Goal: Navigation & Orientation: Find specific page/section

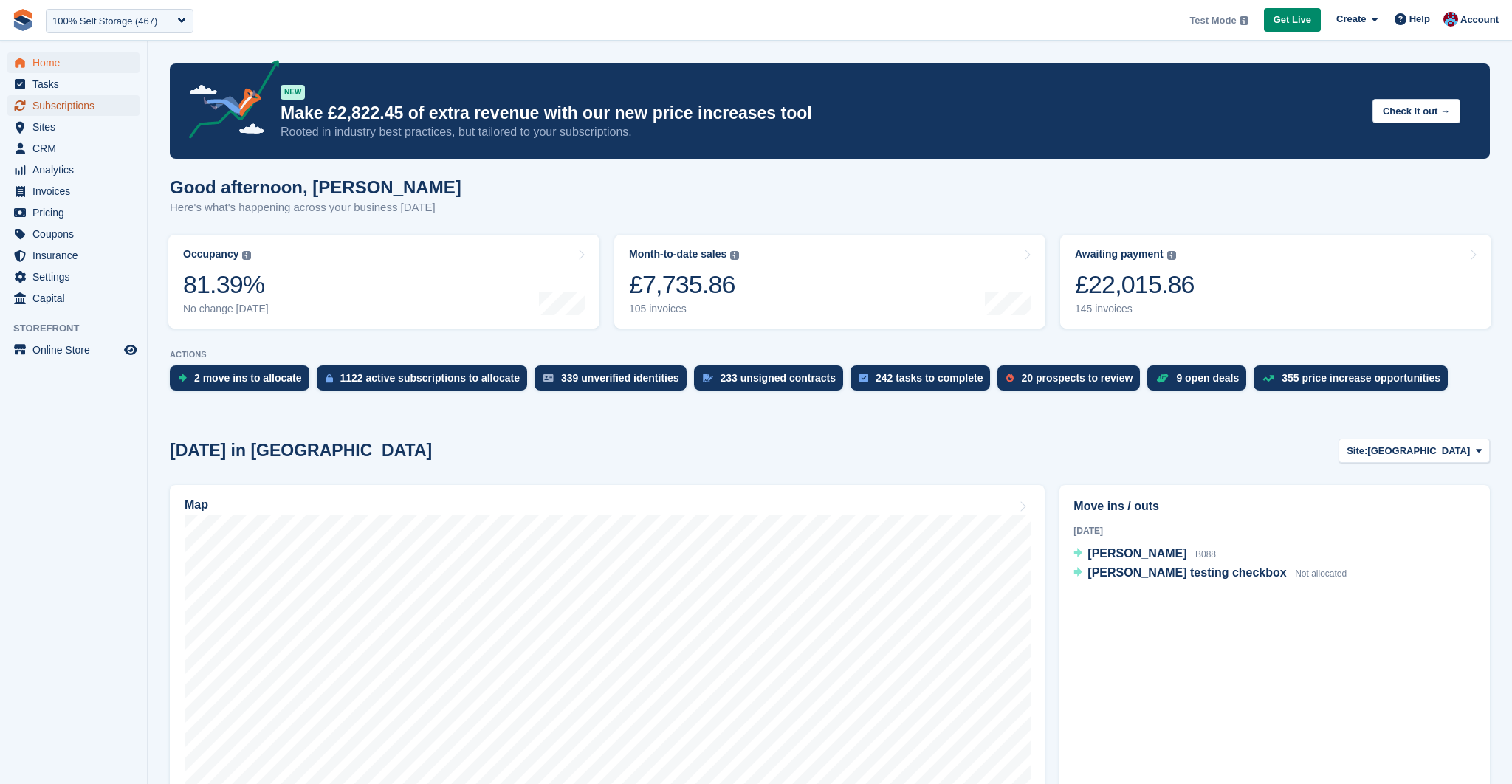
click at [86, 103] on span "Subscriptions" at bounding box center [77, 105] width 88 height 20
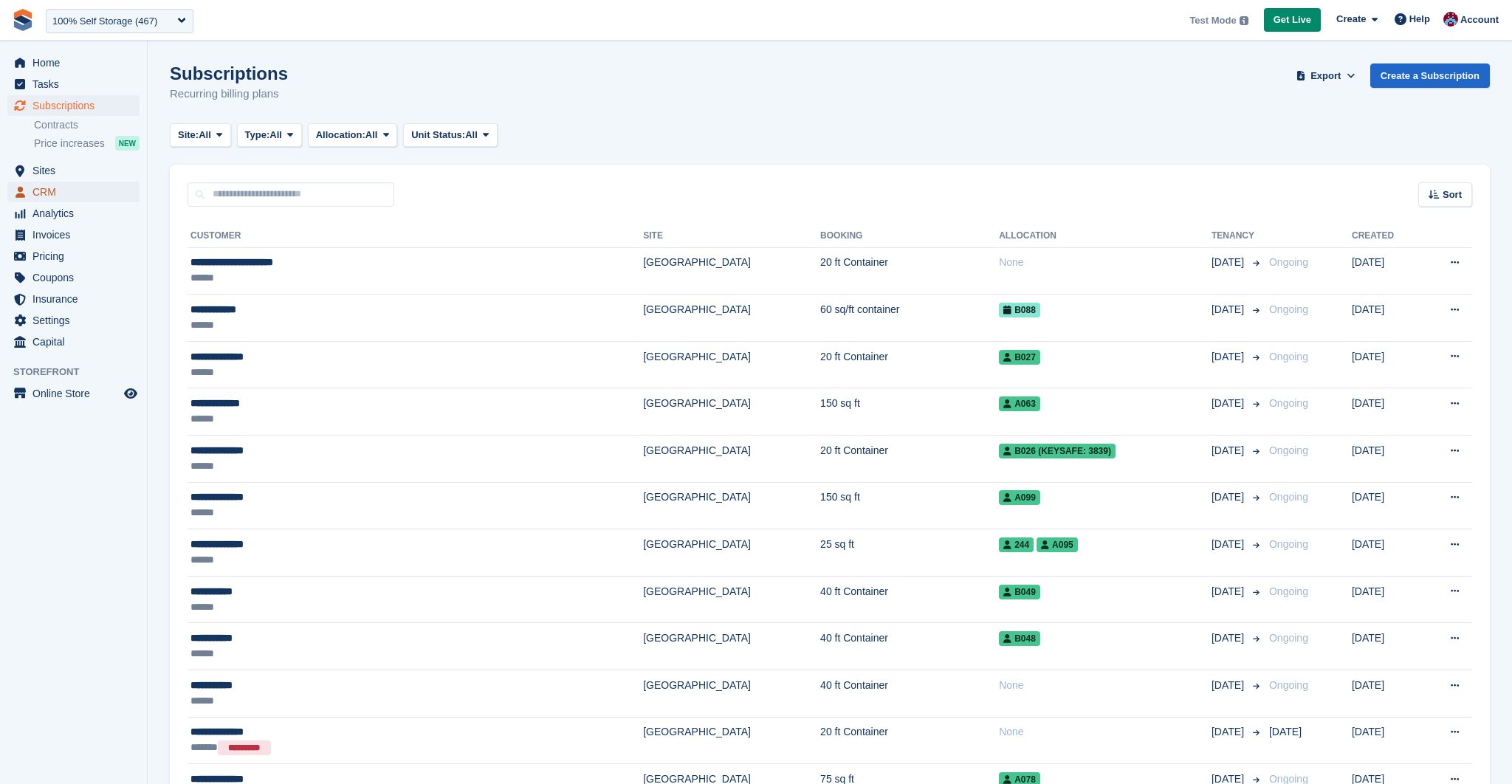
click at [48, 187] on span "CRM" at bounding box center [77, 191] width 88 height 20
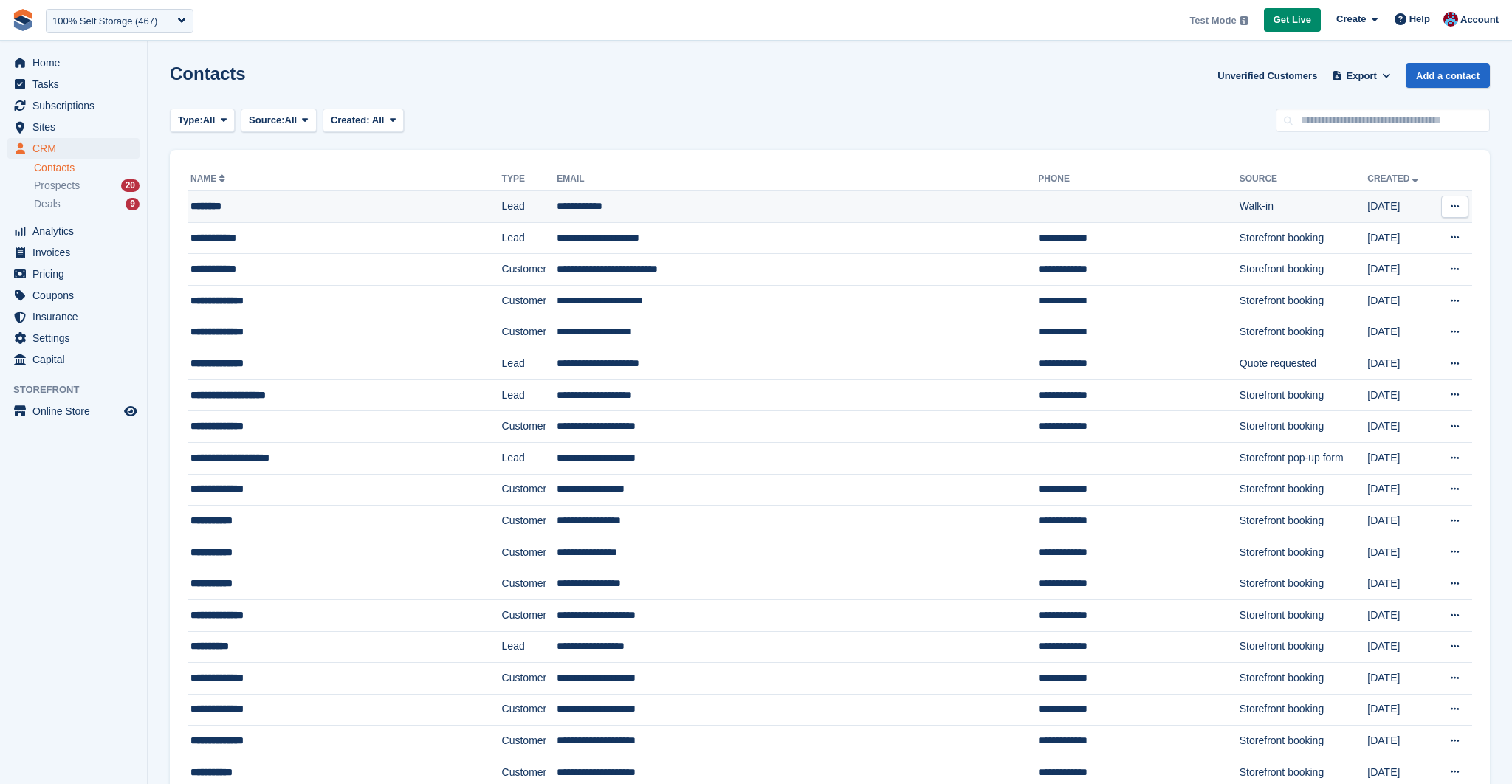
click at [212, 204] on div "********" at bounding box center [317, 206] width 253 height 16
